Goal: Information Seeking & Learning: Learn about a topic

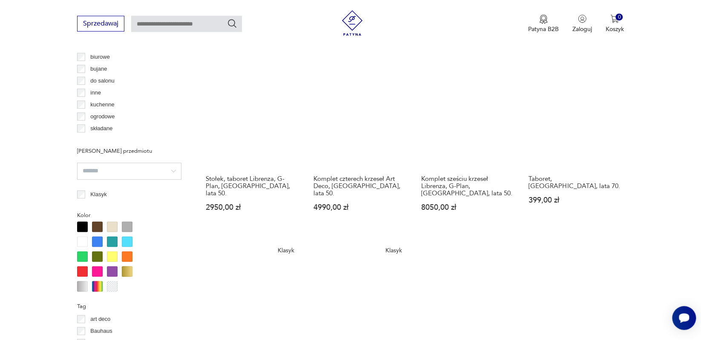
scroll to position [777, 0]
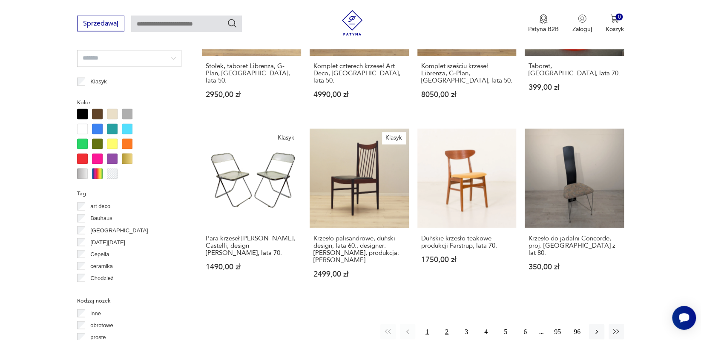
click at [447, 325] on button "2" at bounding box center [446, 332] width 15 height 15
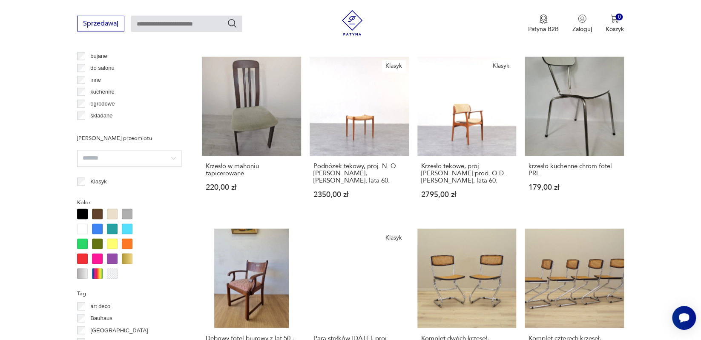
scroll to position [451, 0]
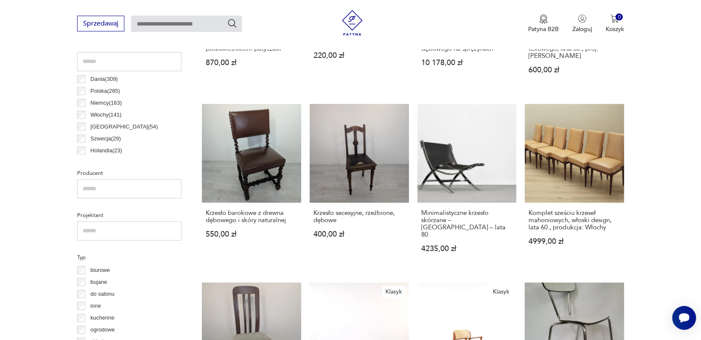
click at [120, 186] on input "text" at bounding box center [129, 188] width 104 height 19
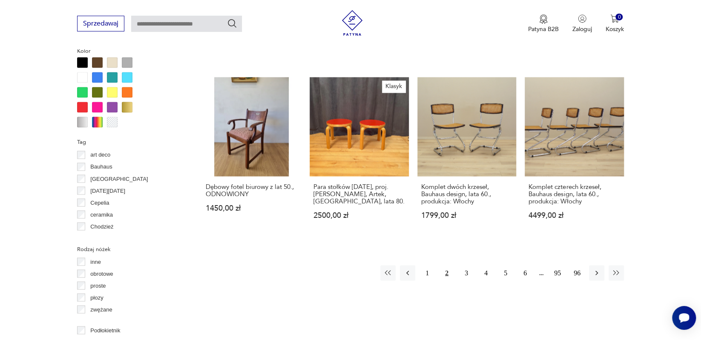
scroll to position [0, 0]
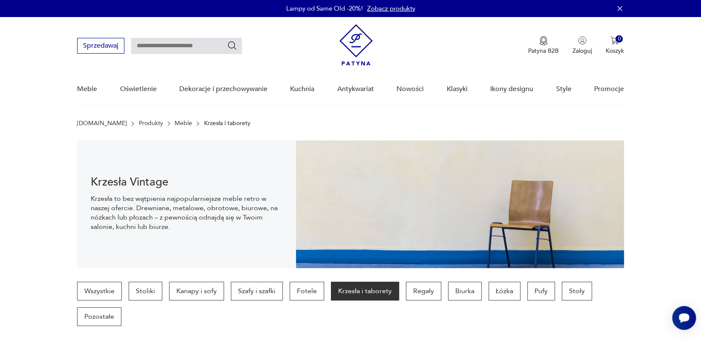
click at [192, 44] on input "text" at bounding box center [186, 46] width 111 height 16
type input "*******"
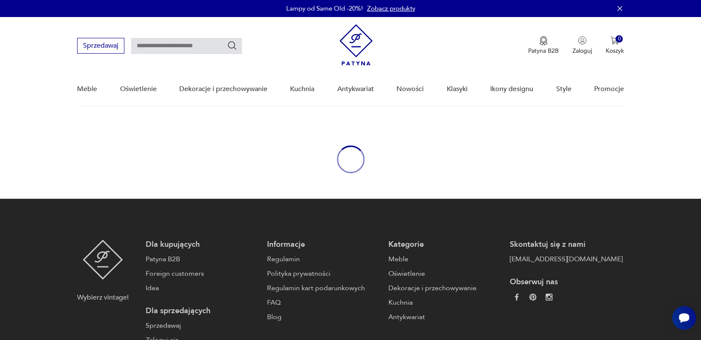
type input "*******"
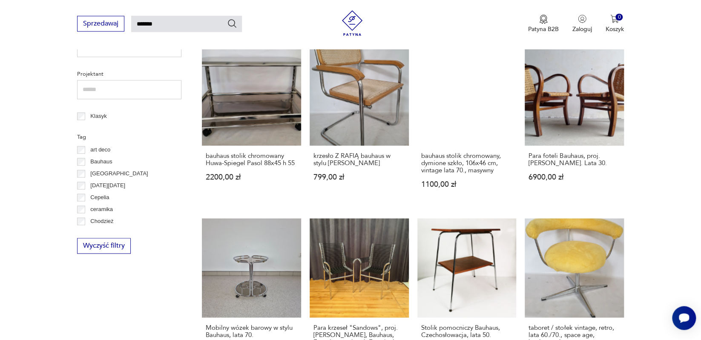
scroll to position [606, 0]
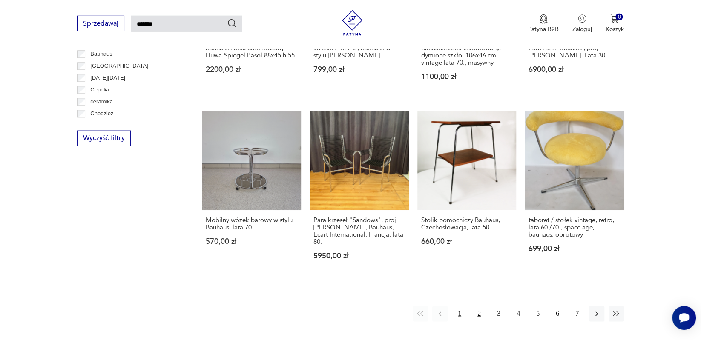
click at [480, 307] on button "2" at bounding box center [478, 314] width 15 height 15
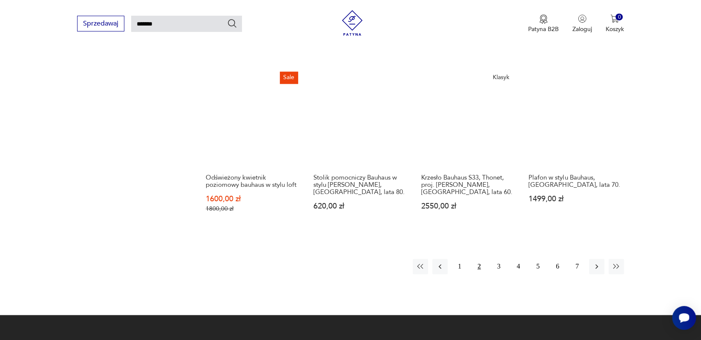
scroll to position [662, 0]
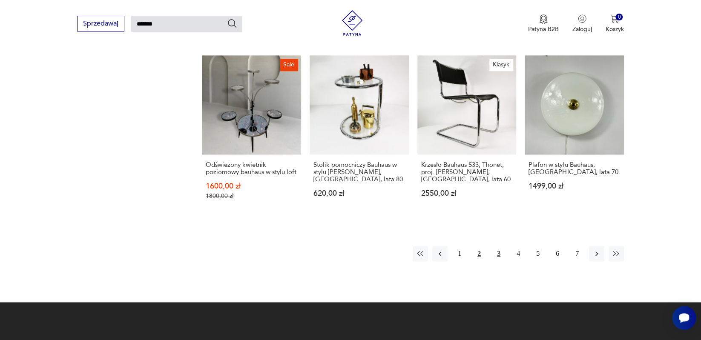
click at [500, 246] on button "3" at bounding box center [498, 253] width 15 height 15
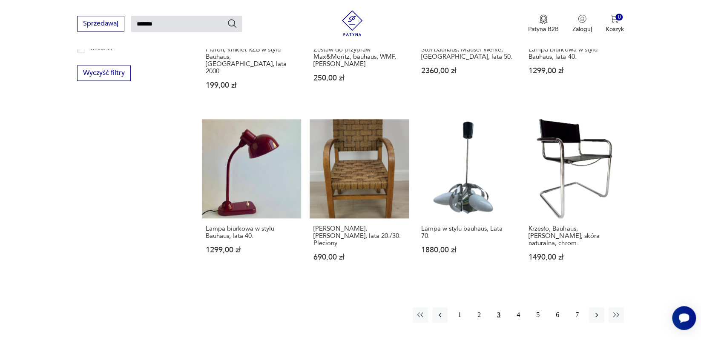
scroll to position [617, 0]
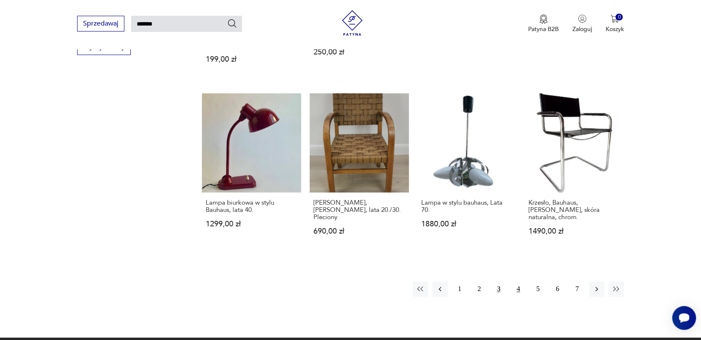
click at [517, 281] on button "4" at bounding box center [518, 288] width 15 height 15
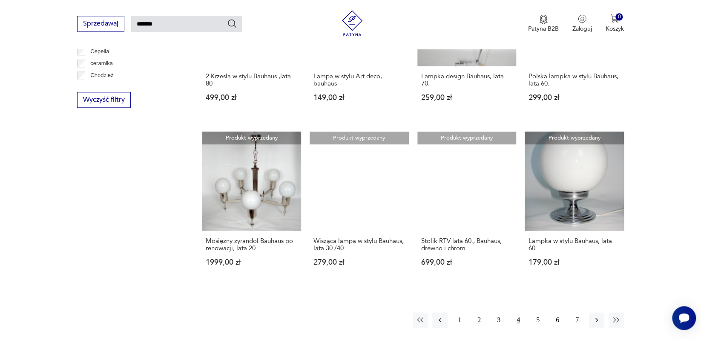
scroll to position [589, 0]
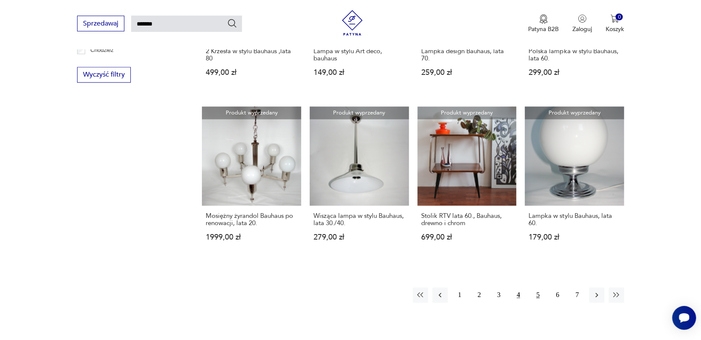
click at [537, 288] on button "5" at bounding box center [537, 295] width 15 height 15
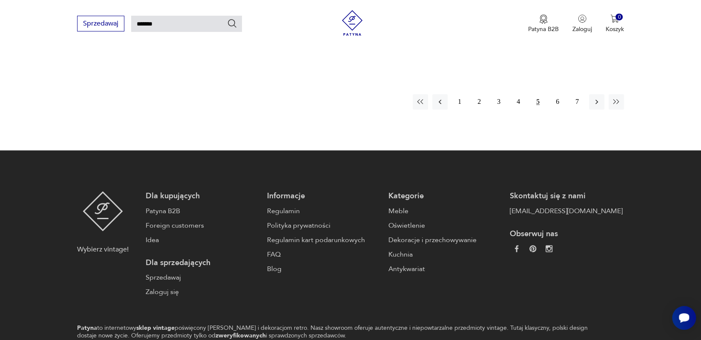
scroll to position [824, 0]
